Goal: Information Seeking & Learning: Learn about a topic

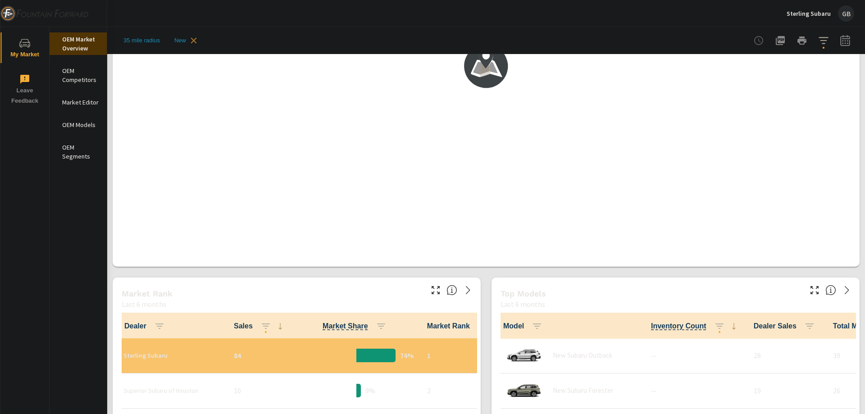
scroll to position [0, 0]
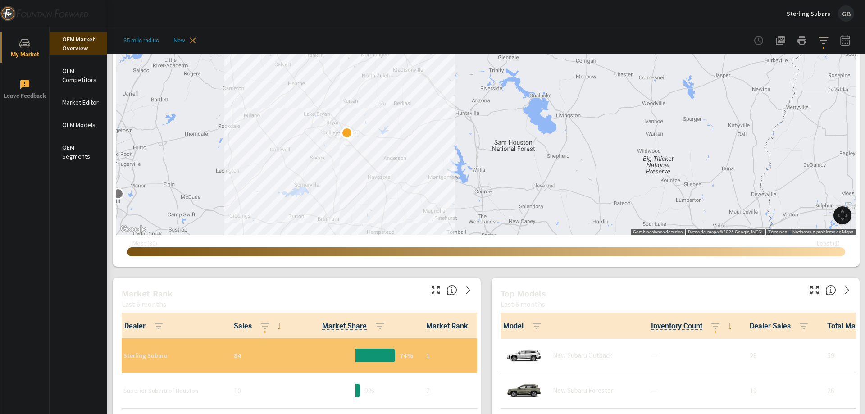
click at [820, 40] on icon "button" at bounding box center [824, 40] width 11 height 11
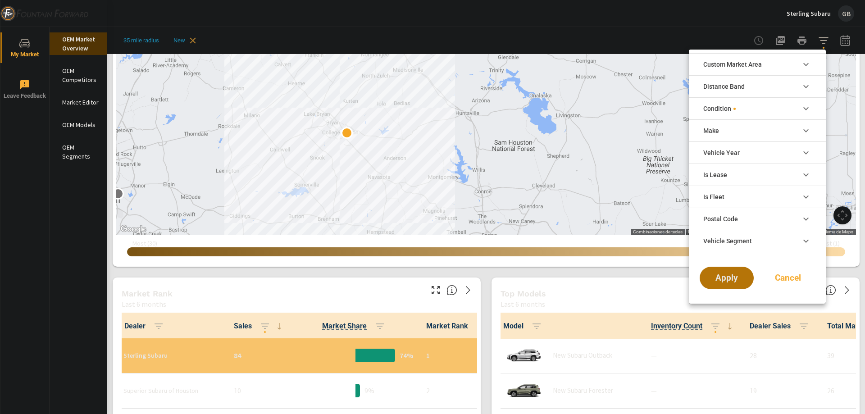
click at [746, 105] on li "Condition" at bounding box center [757, 108] width 137 height 22
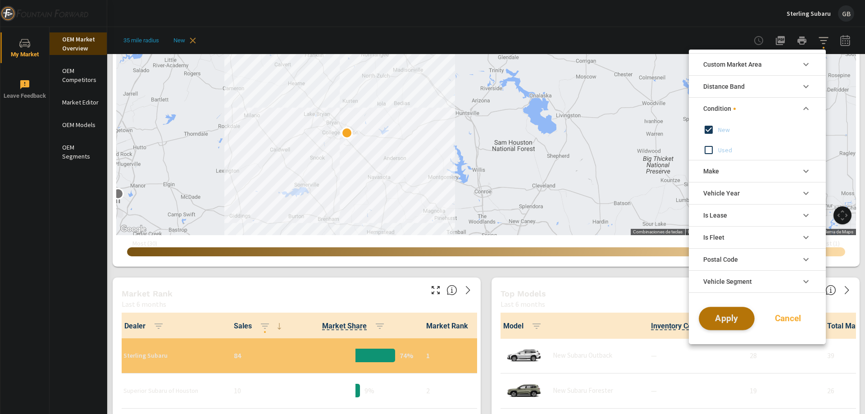
click at [735, 321] on span "Apply" at bounding box center [727, 319] width 37 height 9
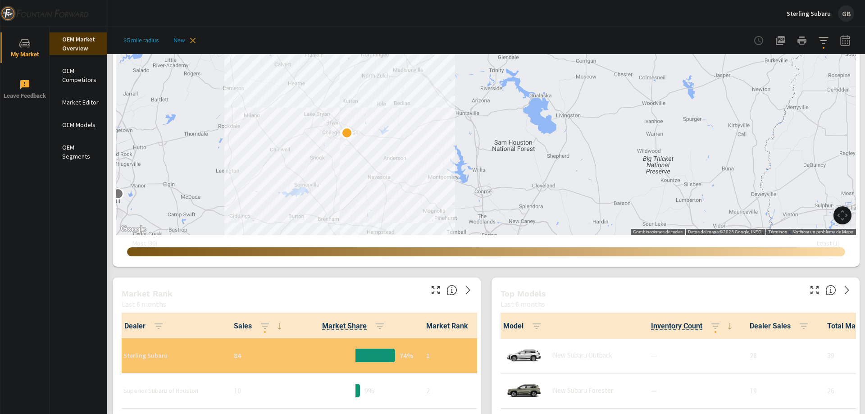
click at [841, 46] on icon "button" at bounding box center [845, 40] width 9 height 11
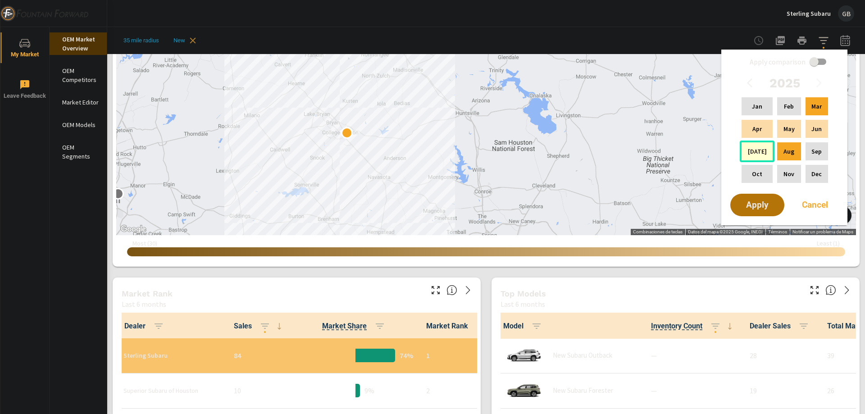
click at [769, 157] on div "[DATE]" at bounding box center [757, 152] width 35 height 22
click at [787, 152] on p "Aug" at bounding box center [789, 151] width 11 height 9
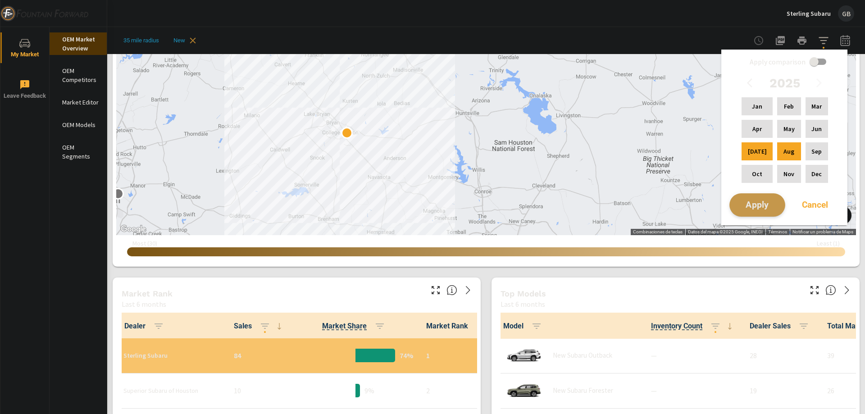
click at [765, 197] on button "Apply" at bounding box center [758, 204] width 56 height 23
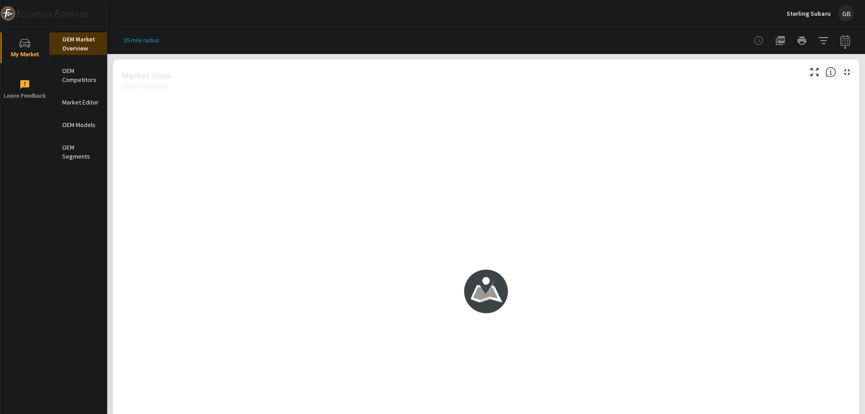
scroll to position [0, 0]
click at [837, 40] on button "button" at bounding box center [846, 41] width 18 height 18
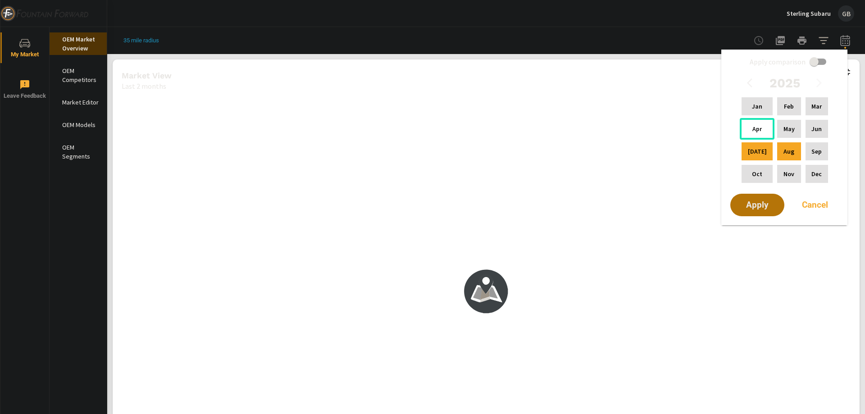
scroll to position [0, 0]
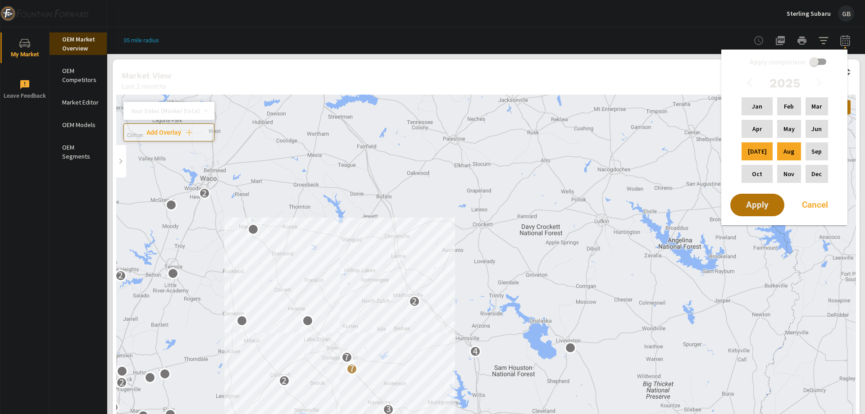
click at [436, 23] on div "Sterling Subaru GB" at bounding box center [486, 13] width 737 height 27
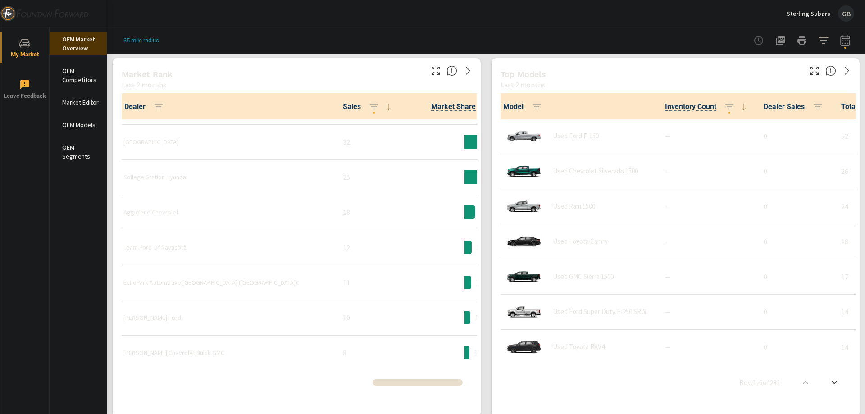
scroll to position [136, 0]
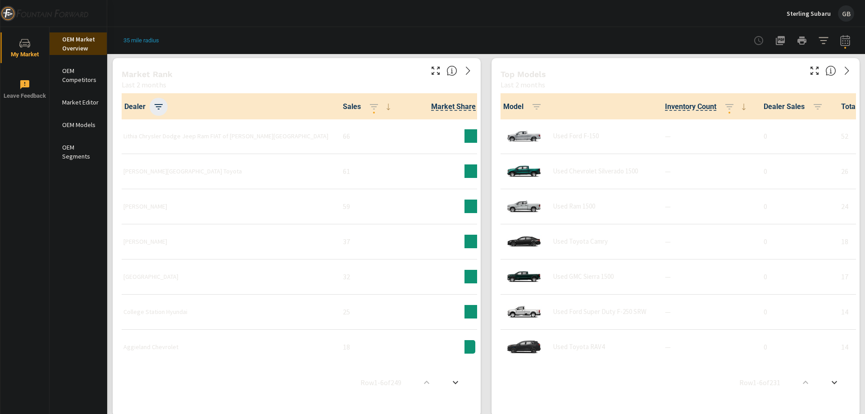
click at [161, 107] on icon "button" at bounding box center [158, 106] width 11 height 11
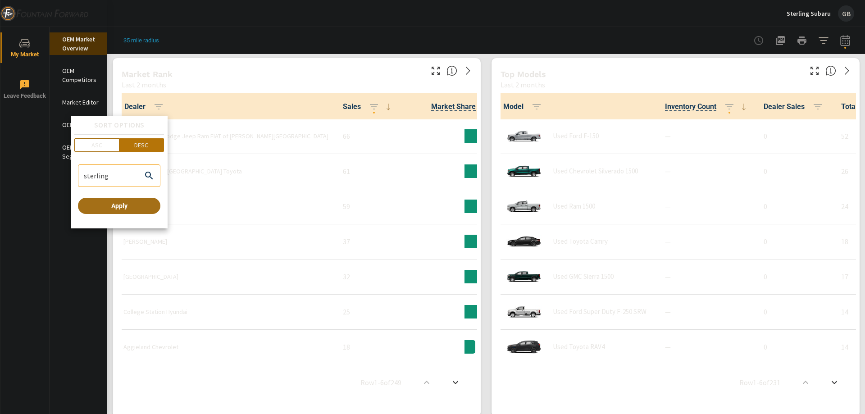
type input "sterling"
click at [123, 202] on span "Apply" at bounding box center [119, 206] width 75 height 8
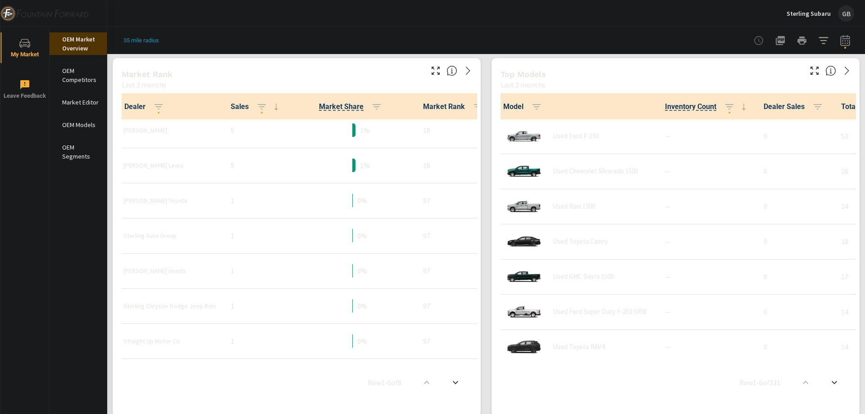
scroll to position [48, 0]
click at [159, 106] on icon "button" at bounding box center [158, 106] width 11 height 11
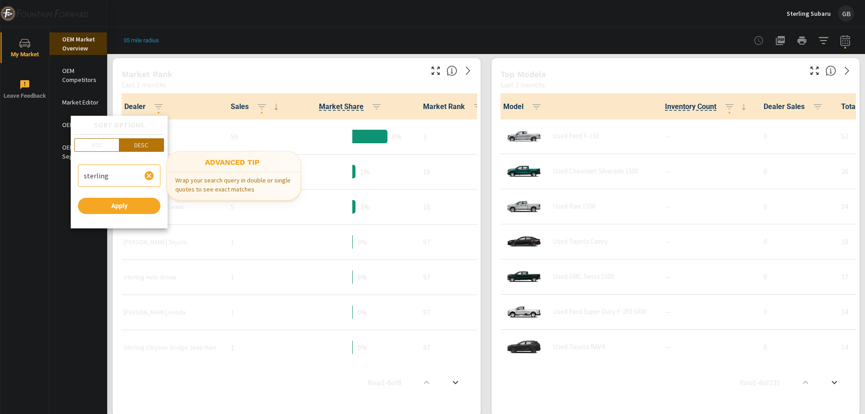
click at [148, 174] on icon "button" at bounding box center [149, 175] width 11 height 11
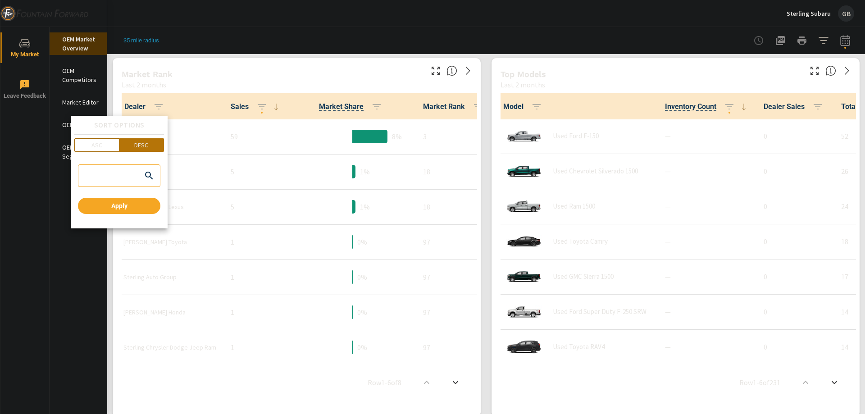
click at [79, 290] on div at bounding box center [432, 207] width 865 height 414
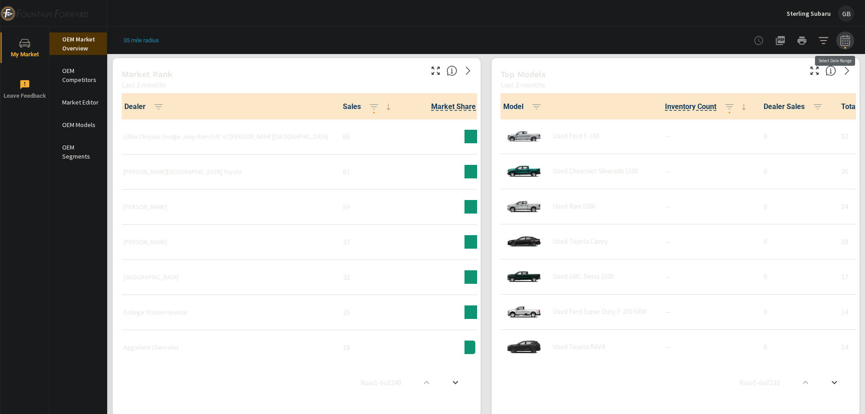
click at [843, 43] on icon "button" at bounding box center [846, 42] width 6 height 4
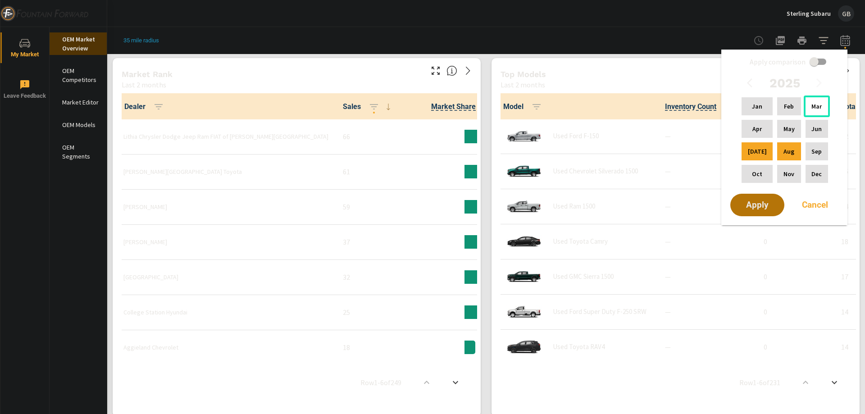
click at [815, 103] on p "Mar" at bounding box center [817, 106] width 10 height 9
click at [784, 149] on p "Aug" at bounding box center [789, 151] width 11 height 9
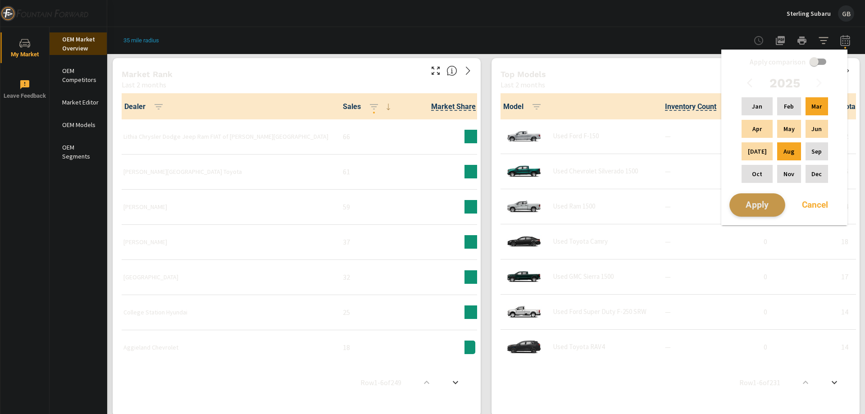
click at [755, 210] on span "Apply" at bounding box center [757, 205] width 37 height 9
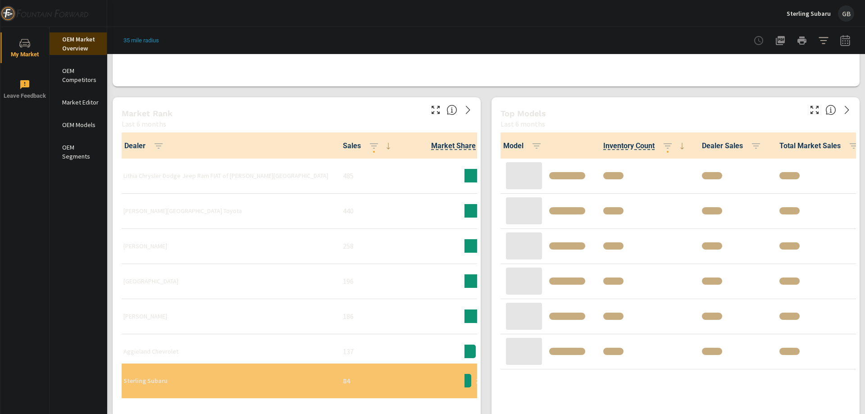
scroll to position [0, 0]
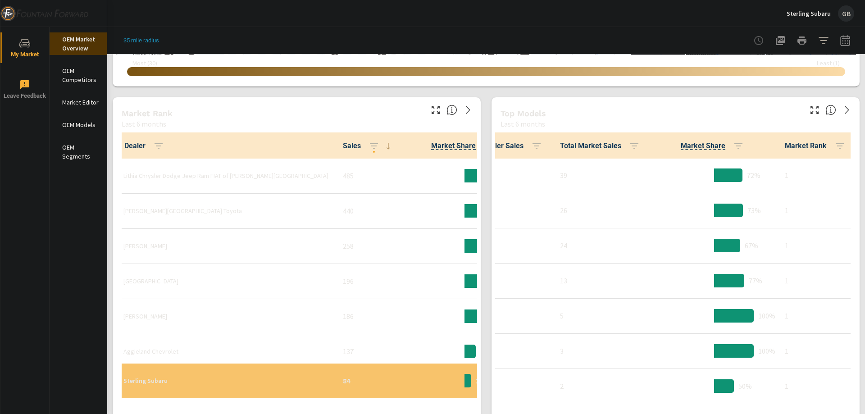
scroll to position [0, 0]
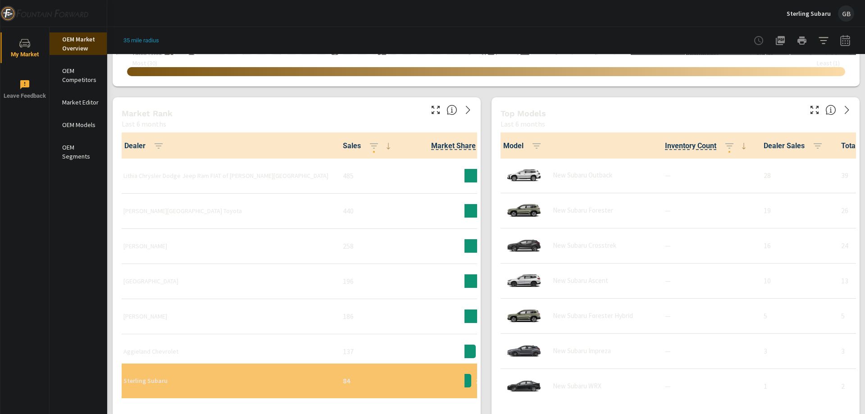
click at [74, 126] on p "OEM Models" at bounding box center [80, 124] width 37 height 9
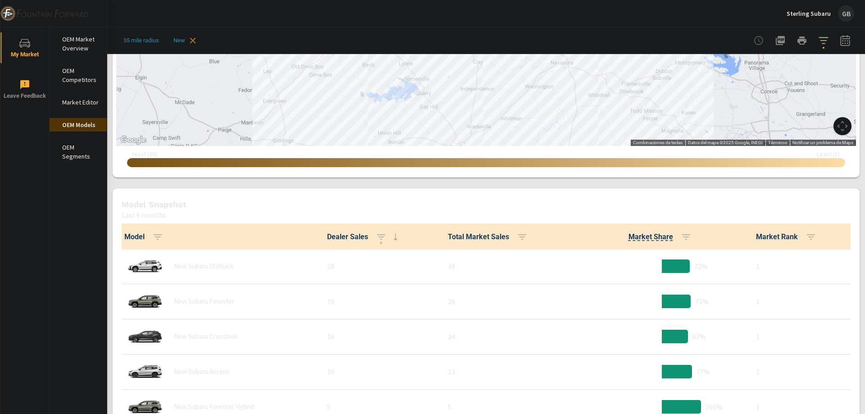
scroll to position [316, 0]
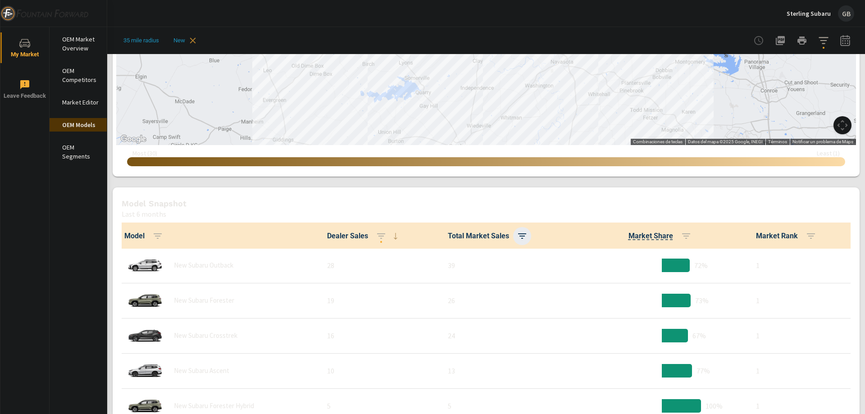
click at [517, 240] on icon "button" at bounding box center [522, 236] width 11 height 11
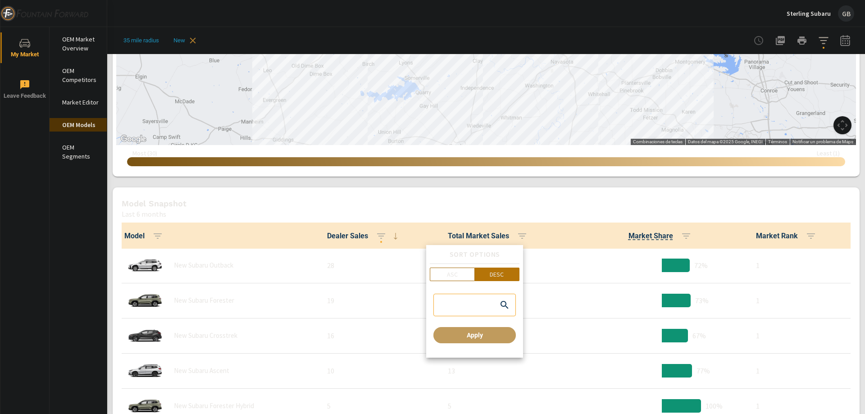
click at [475, 338] on span "Apply" at bounding box center [474, 335] width 75 height 8
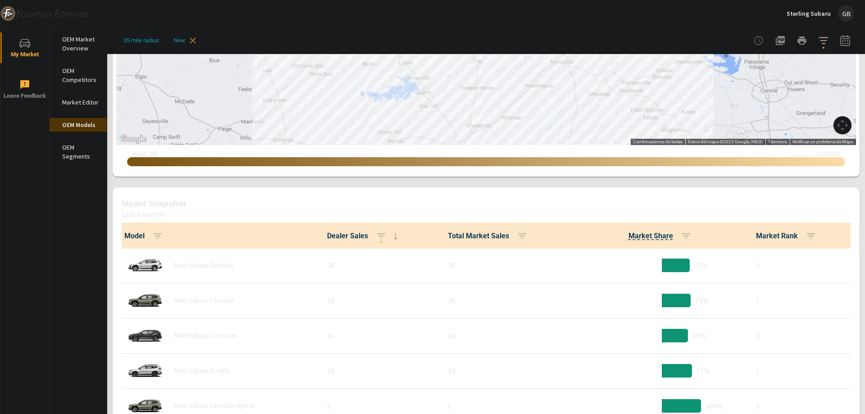
click at [473, 237] on span "Total Market Sales" at bounding box center [489, 236] width 83 height 11
click at [465, 238] on span "Total Market Sales" at bounding box center [489, 236] width 83 height 11
click at [488, 238] on span "Total Market Sales" at bounding box center [489, 236] width 83 height 11
click at [376, 236] on icon "button" at bounding box center [381, 236] width 11 height 11
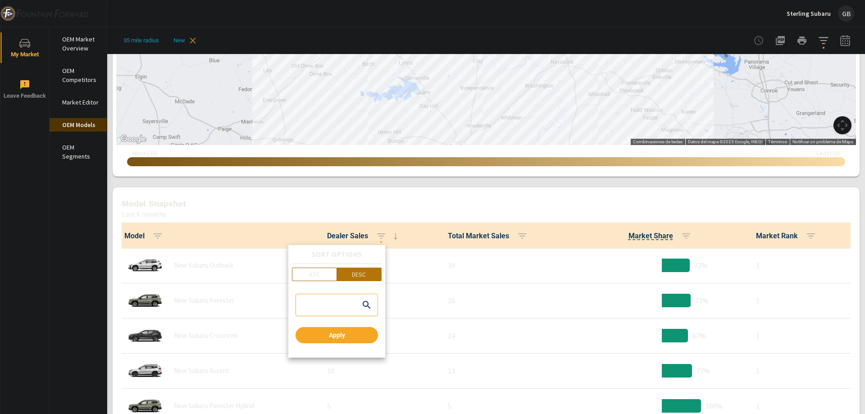
click at [380, 237] on div at bounding box center [432, 207] width 865 height 414
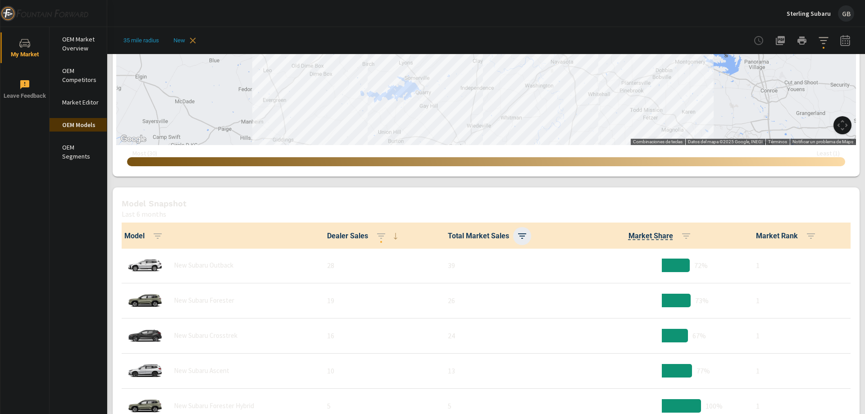
click at [517, 238] on icon "button" at bounding box center [522, 236] width 11 height 11
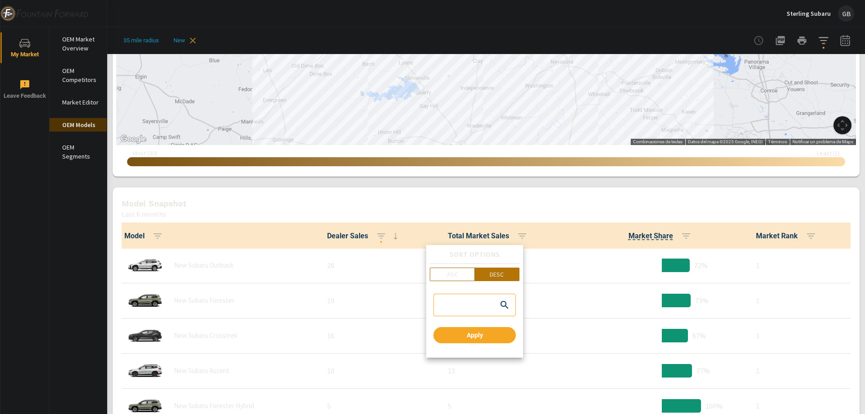
click at [462, 252] on p "Sort Options" at bounding box center [475, 254] width 90 height 11
click at [450, 277] on p "ASC" at bounding box center [452, 274] width 11 height 9
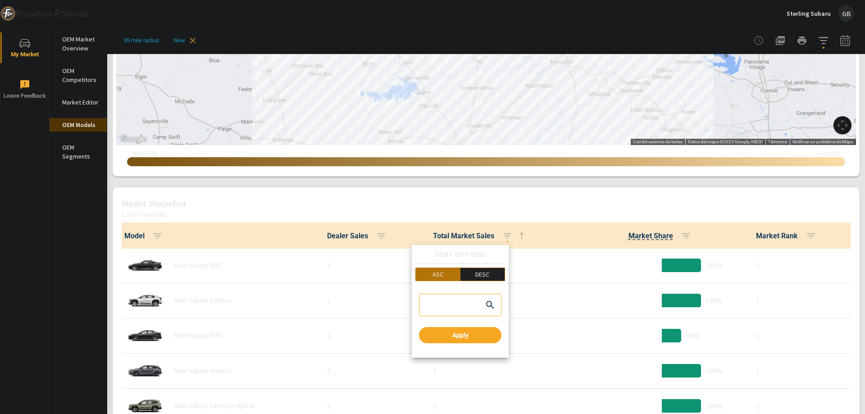
click at [489, 279] on p "DESC" at bounding box center [483, 274] width 14 height 9
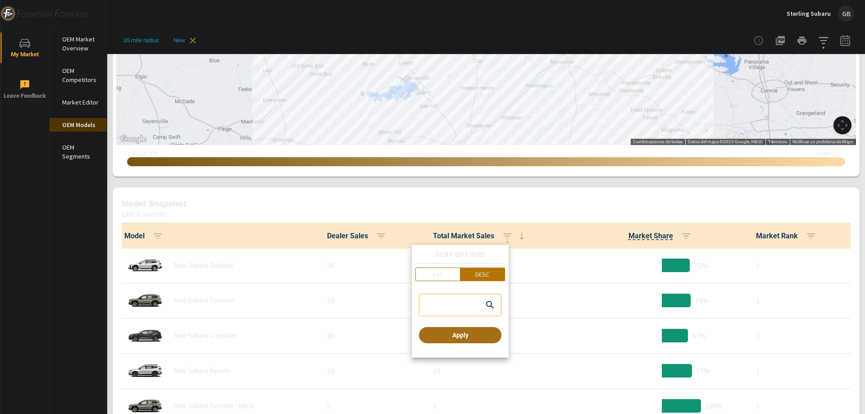
click at [469, 337] on span "Apply" at bounding box center [460, 335] width 75 height 8
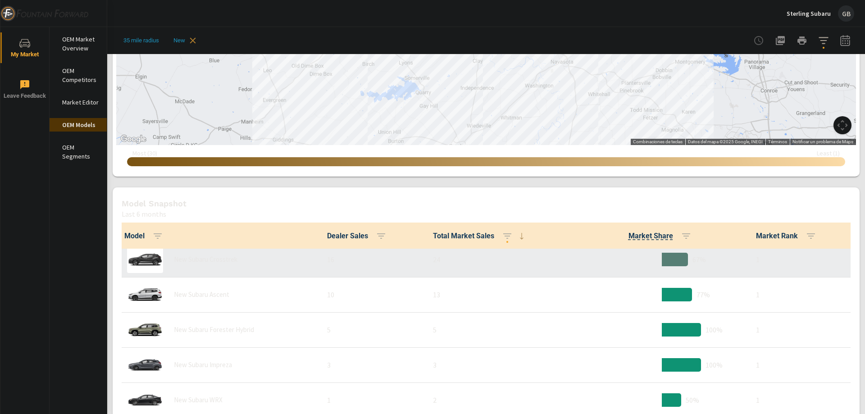
scroll to position [406, 0]
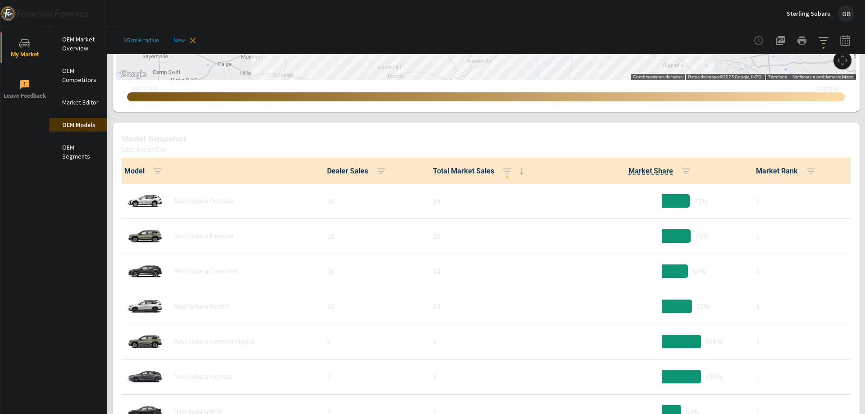
scroll to position [361, 0]
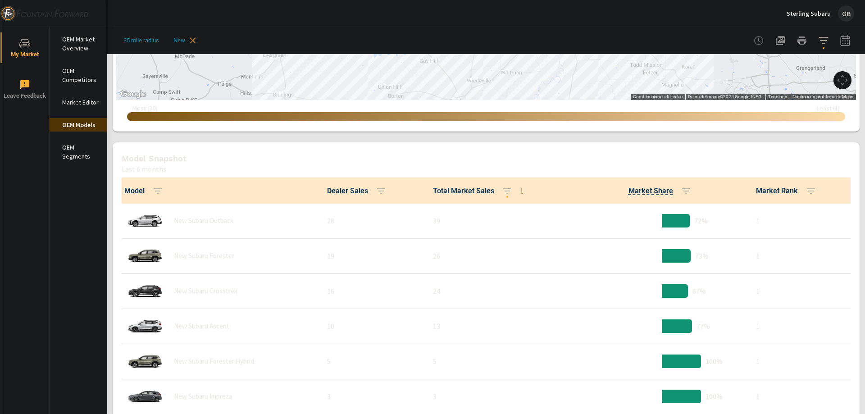
drag, startPoint x: 61, startPoint y: 1, endPoint x: 350, endPoint y: 20, distance: 289.6
click at [349, 20] on div "Sterling Subaru GB" at bounding box center [486, 13] width 737 height 27
drag, startPoint x: 402, startPoint y: 0, endPoint x: 609, endPoint y: 15, distance: 207.5
click at [609, 15] on div "Sterling Subaru GB" at bounding box center [486, 13] width 737 height 27
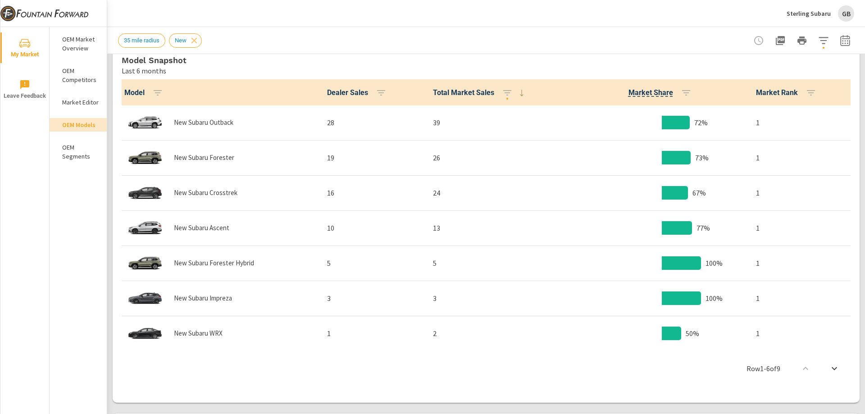
scroll to position [469, 0]
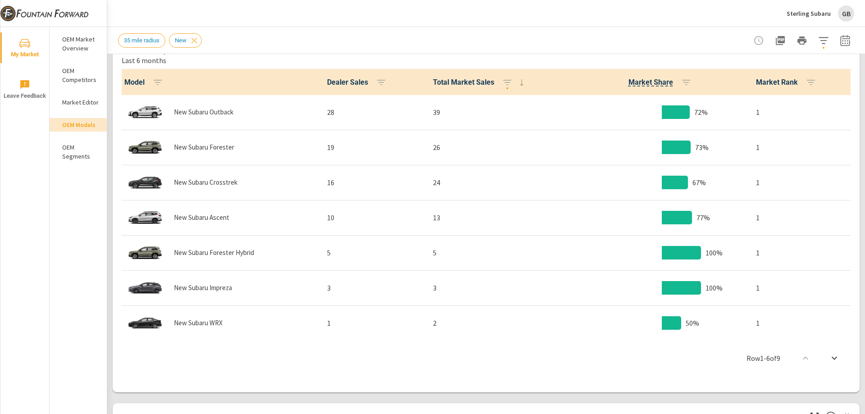
click at [829, 360] on icon "scroll to bottom" at bounding box center [834, 358] width 11 height 11
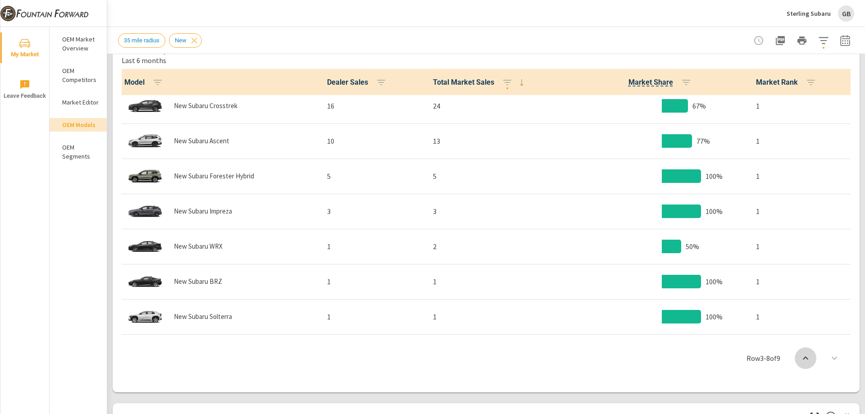
click at [806, 361] on button "scroll to top" at bounding box center [806, 359] width 22 height 22
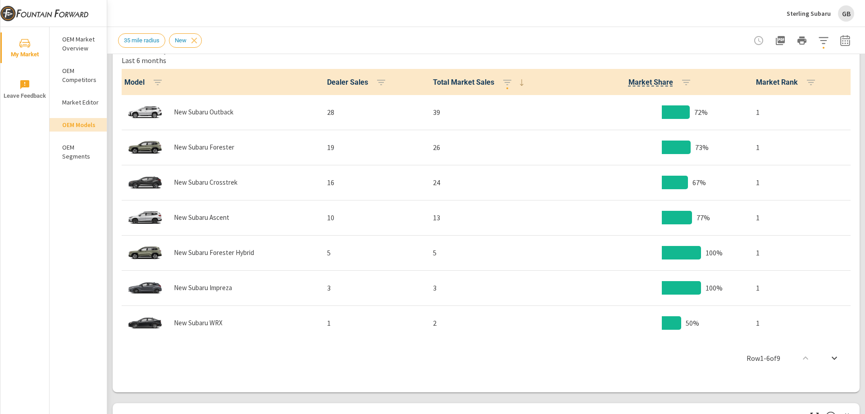
click at [829, 359] on icon "scroll to bottom" at bounding box center [834, 358] width 11 height 11
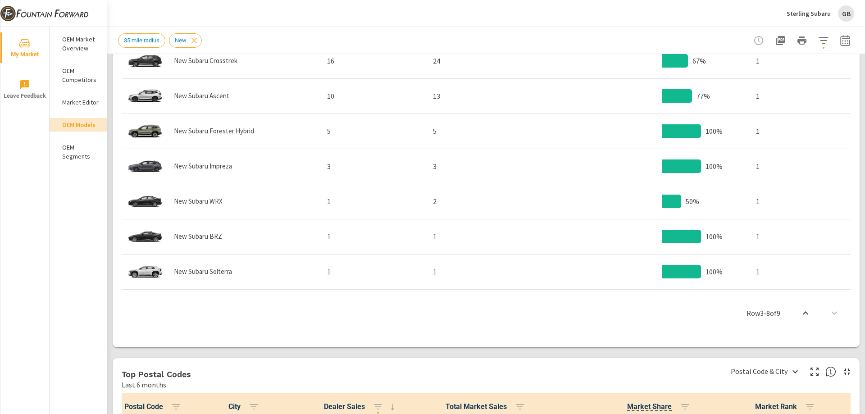
scroll to position [469, 0]
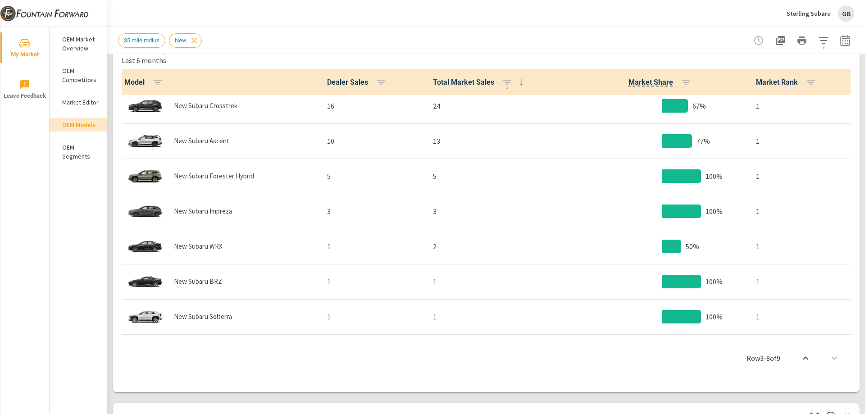
click at [825, 361] on div "Row 3 - 8 of 9" at bounding box center [486, 358] width 740 height 54
click at [829, 361] on div "Row 3 - 8 of 9" at bounding box center [486, 358] width 740 height 54
click at [830, 360] on div "Row 3 - 8 of 9" at bounding box center [486, 358] width 740 height 54
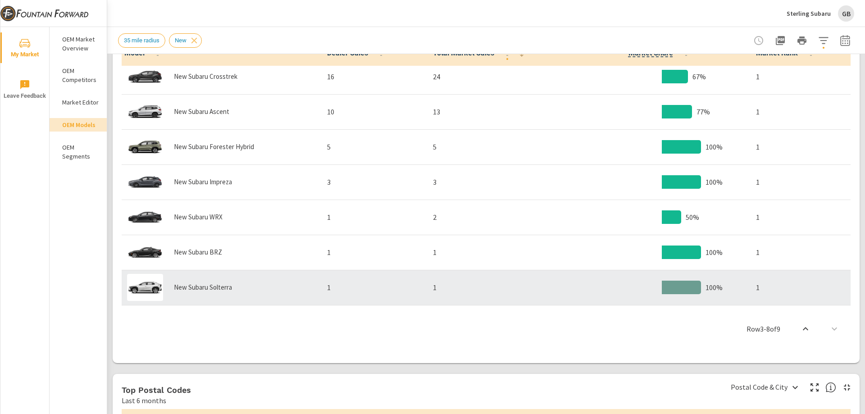
scroll to position [514, 0]
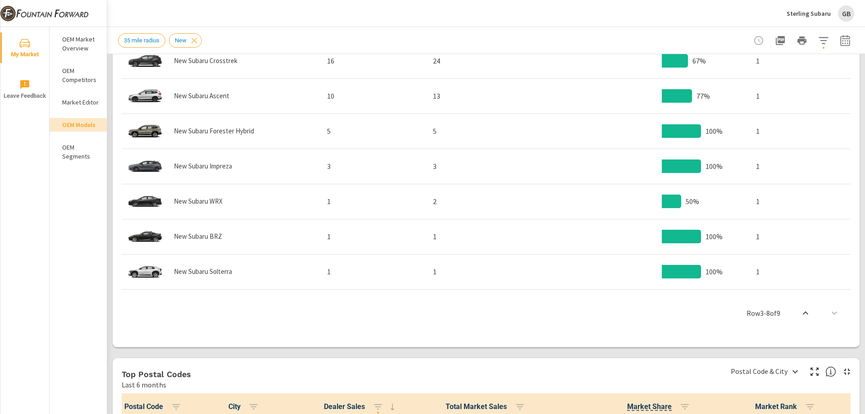
click at [806, 316] on button "scroll to top" at bounding box center [806, 313] width 22 height 22
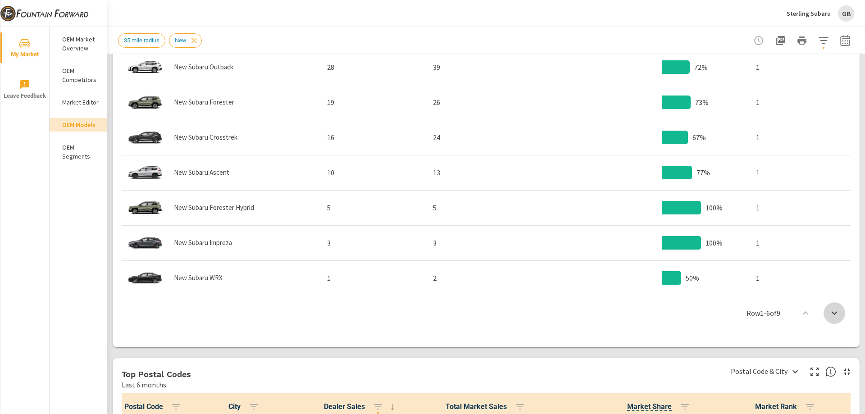
click at [832, 311] on icon "scroll to bottom" at bounding box center [834, 313] width 11 height 11
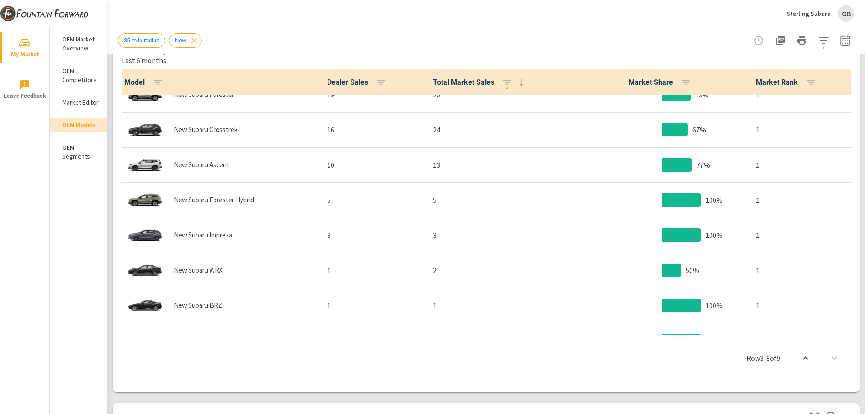
scroll to position [32, 0]
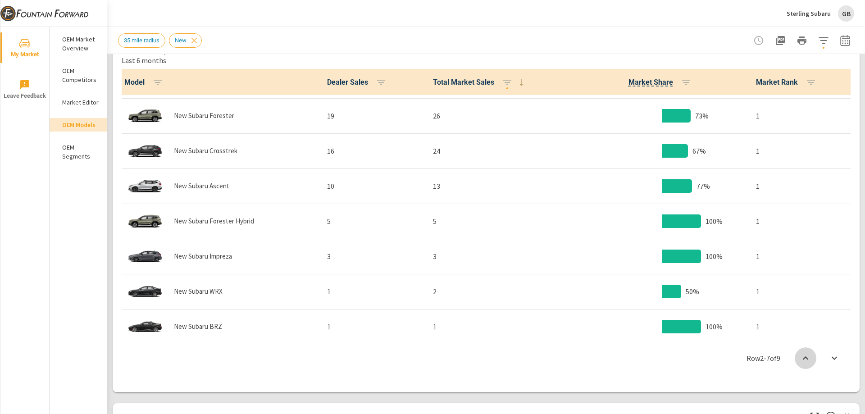
click at [801, 358] on icon "scroll to top" at bounding box center [806, 358] width 11 height 11
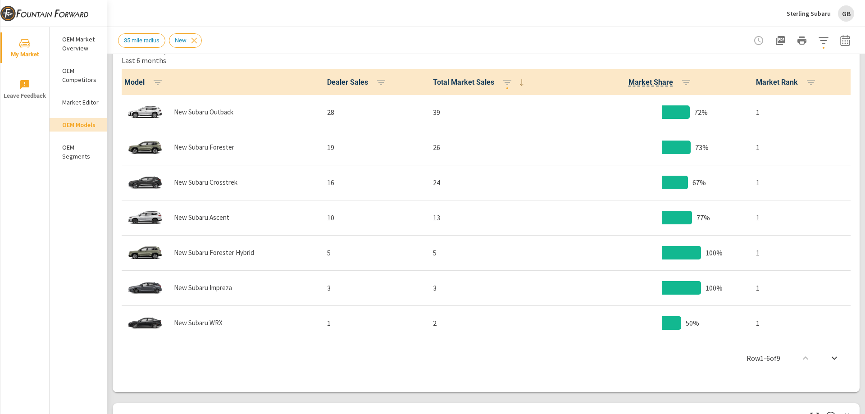
click at [829, 360] on icon "scroll to bottom" at bounding box center [834, 358] width 11 height 11
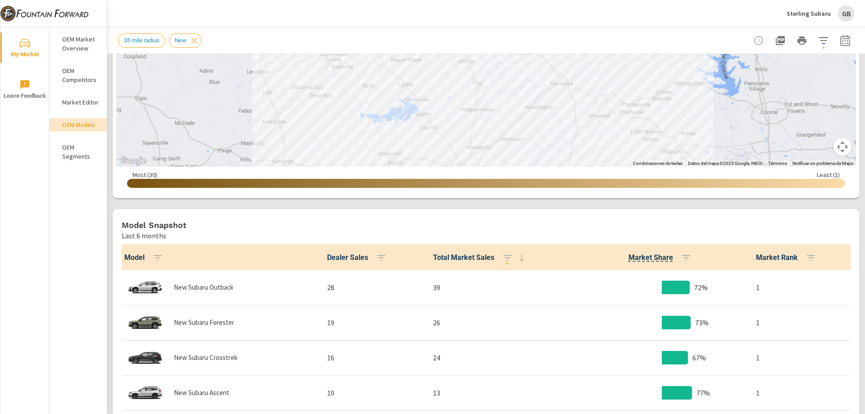
scroll to position [244, 0]
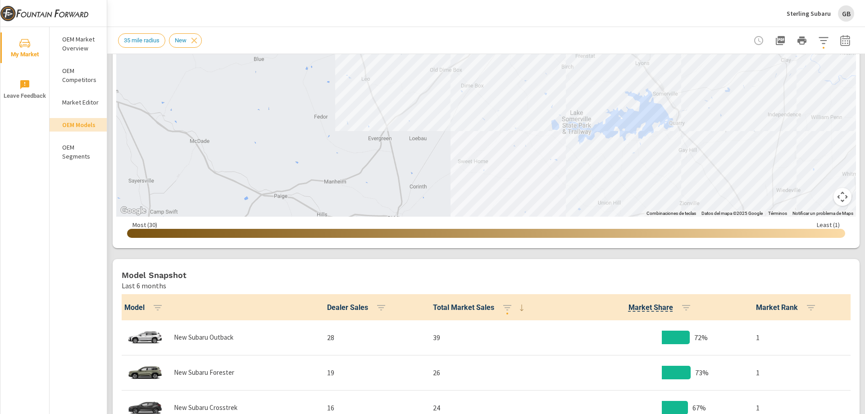
click at [786, 14] on button "Sterling Subaru GB" at bounding box center [820, 13] width 75 height 27
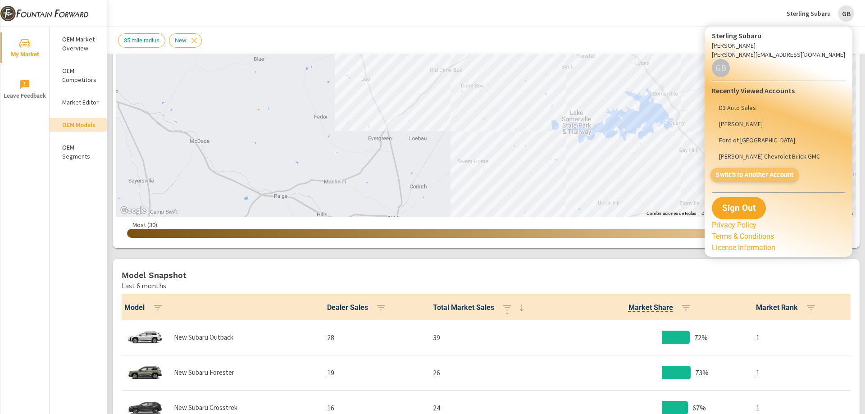
click at [751, 171] on span "Switch to Another Account" at bounding box center [755, 175] width 78 height 9
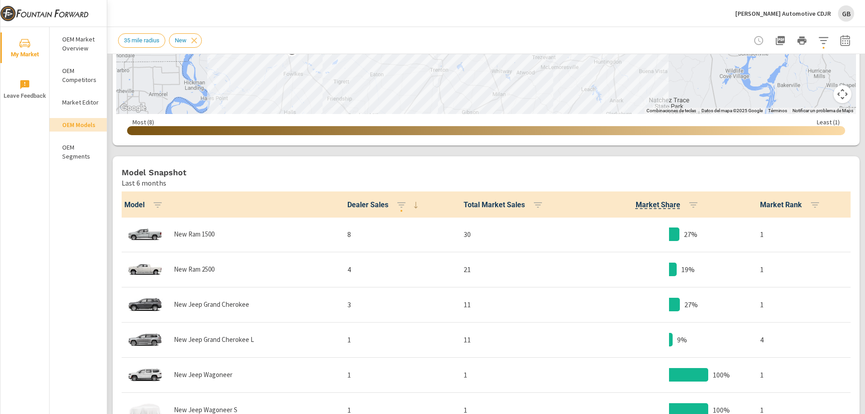
scroll to position [451, 0]
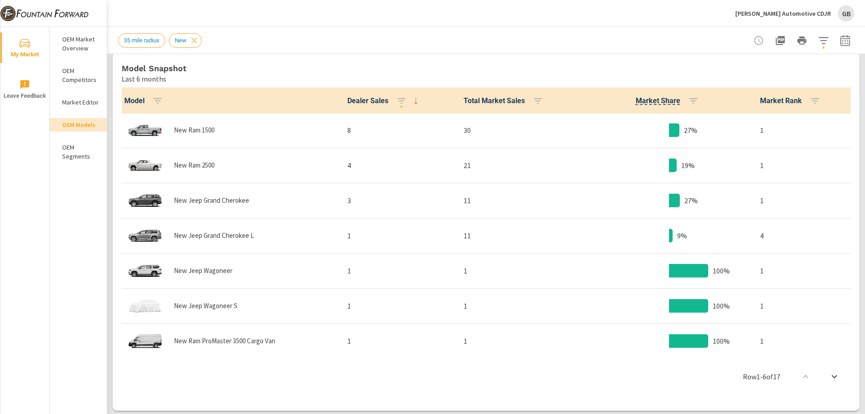
drag, startPoint x: 9, startPoint y: 140, endPoint x: 325, endPoint y: 40, distance: 331.5
click at [325, 40] on div "35 mile radius New" at bounding box center [423, 40] width 610 height 14
click at [533, 103] on icon "button" at bounding box center [538, 101] width 11 height 11
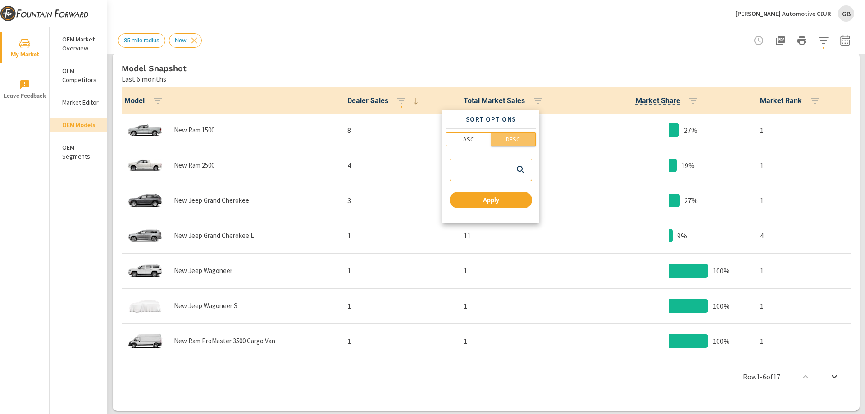
click at [504, 138] on span "DESC" at bounding box center [513, 139] width 39 height 9
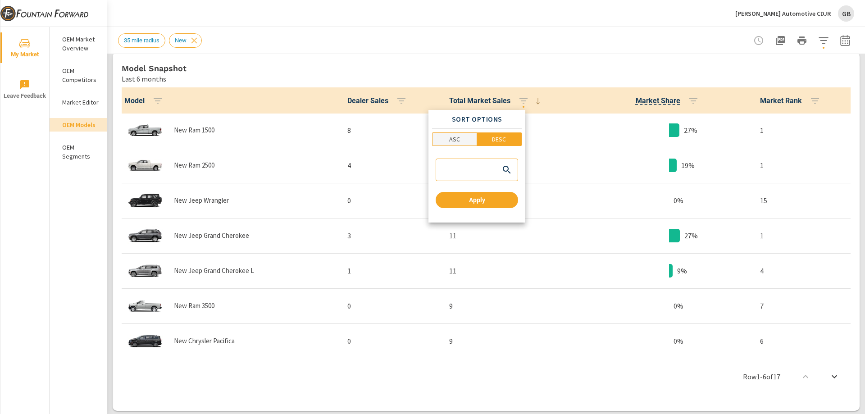
click at [472, 140] on span "ASC" at bounding box center [454, 139] width 39 height 9
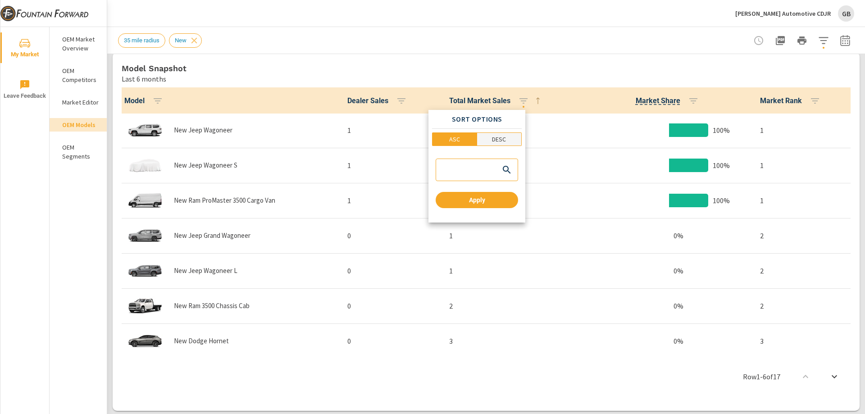
click at [492, 140] on p "DESC" at bounding box center [499, 139] width 14 height 9
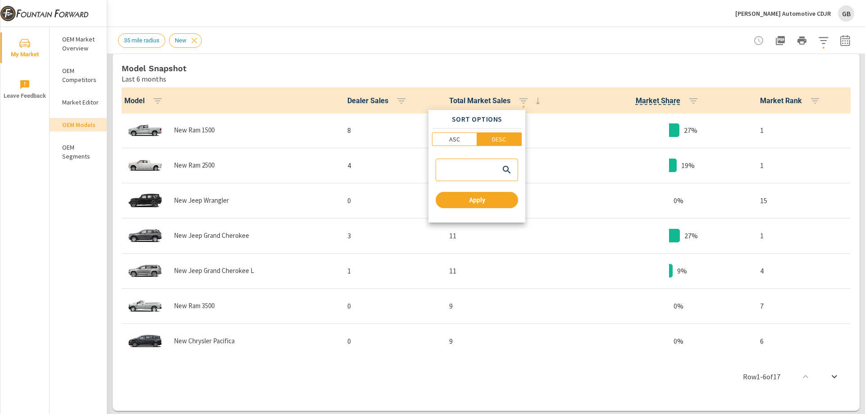
click at [553, 96] on div at bounding box center [432, 207] width 865 height 414
